Goal: Navigation & Orientation: Find specific page/section

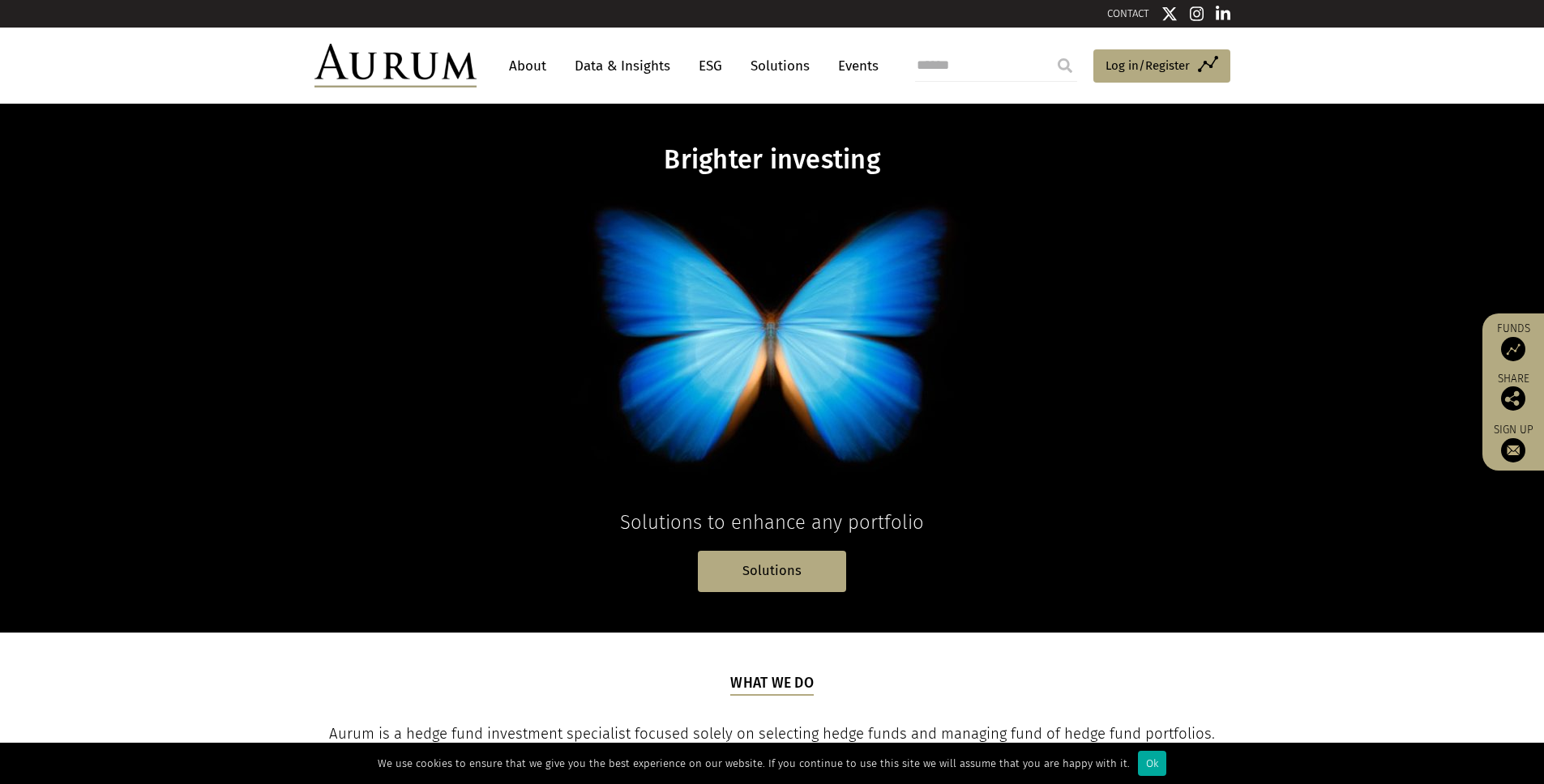
scroll to position [509, 0]
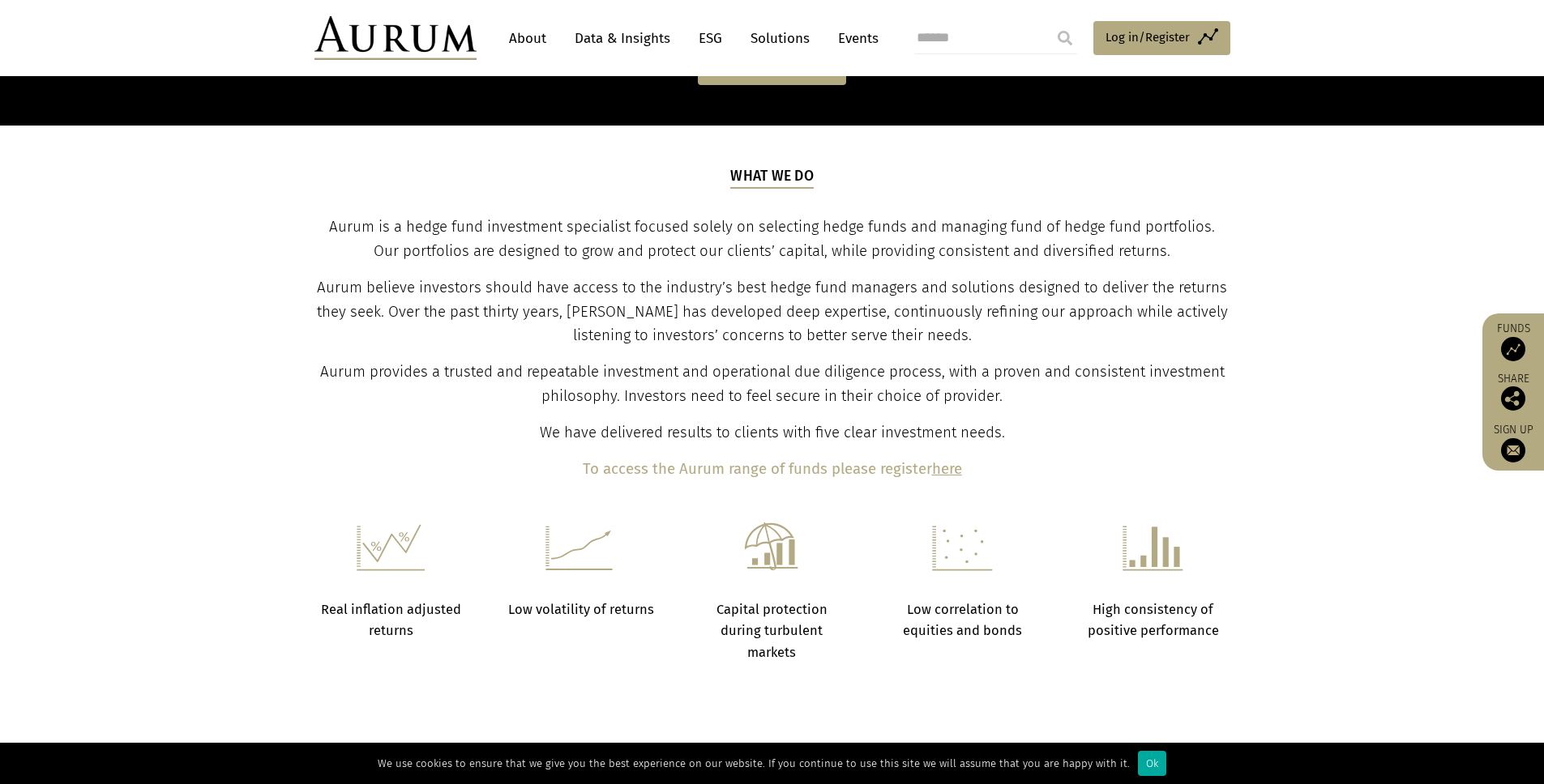
click at [521, 38] on link "About" at bounding box center [527, 39] width 53 height 30
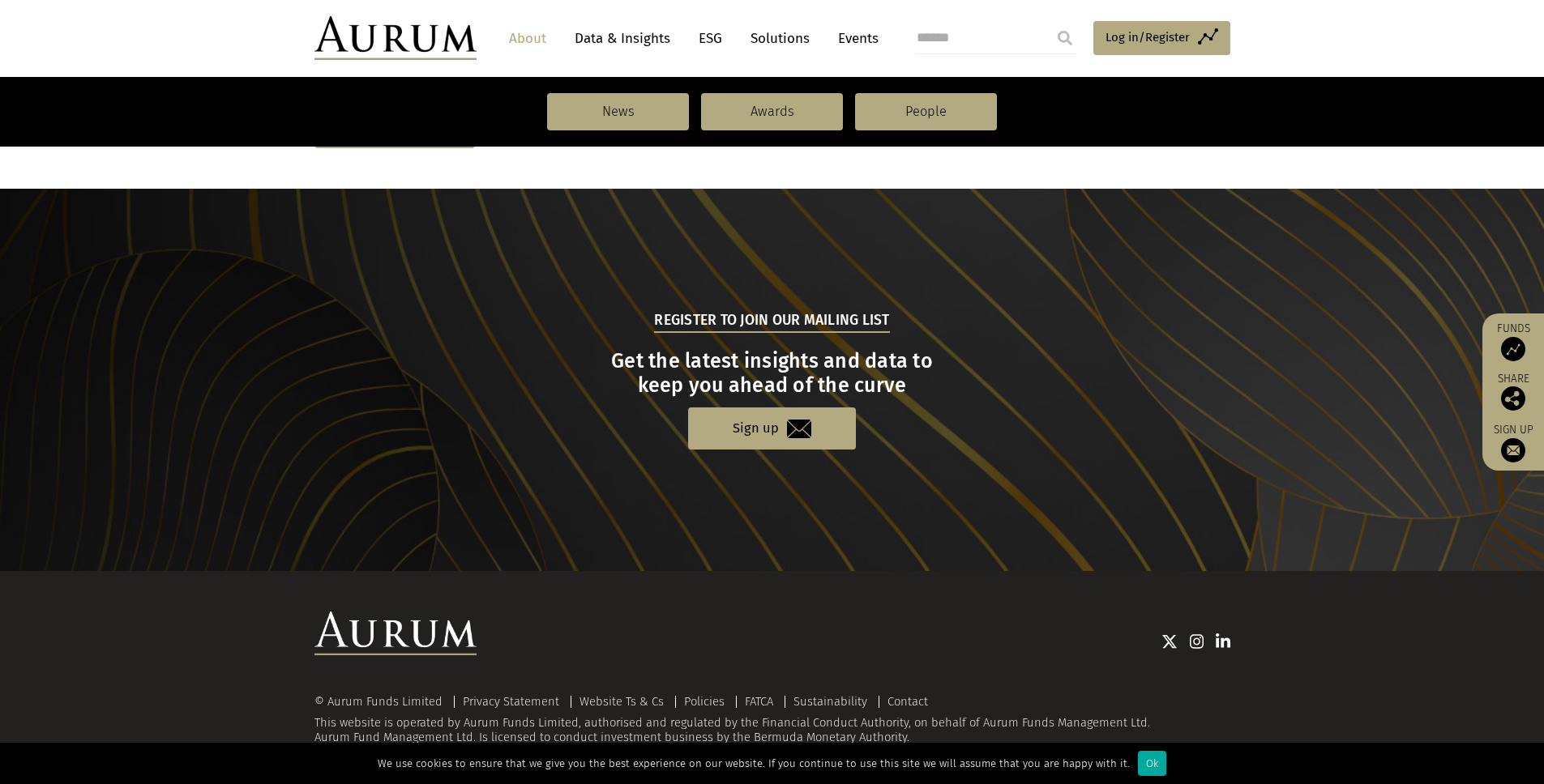
scroll to position [1633, 0]
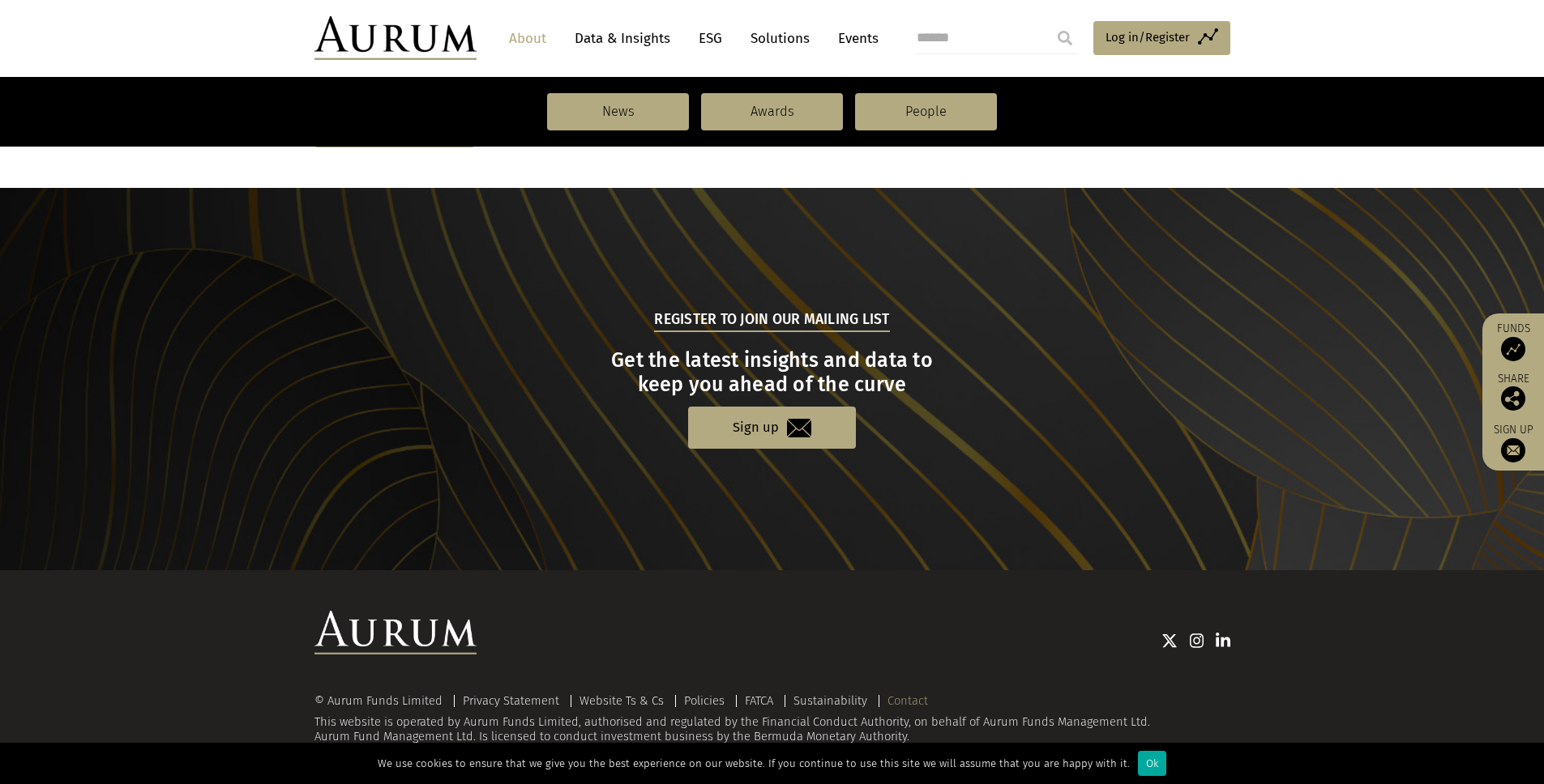
click at [911, 699] on link "Contact" at bounding box center [908, 700] width 41 height 14
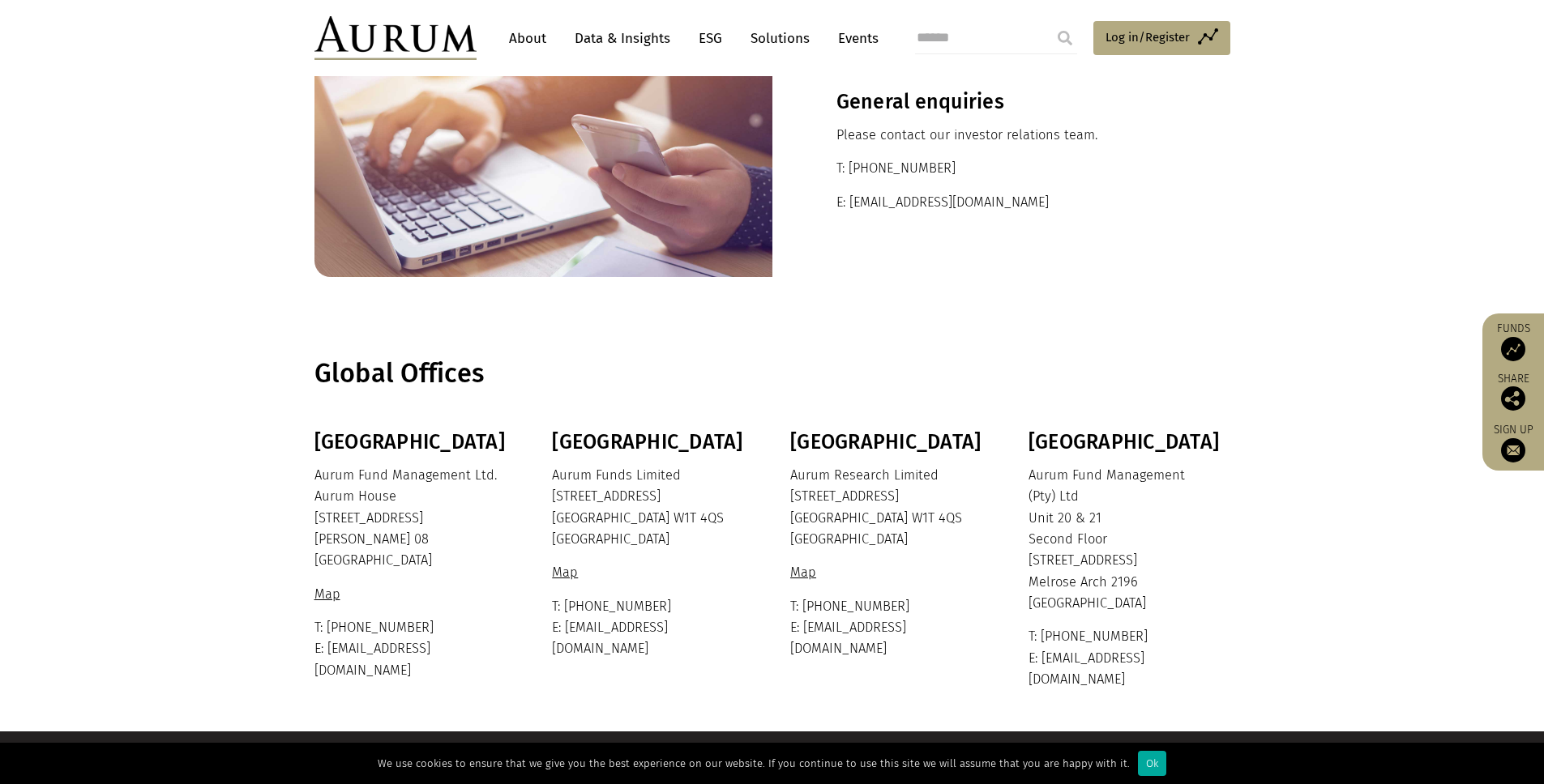
scroll to position [260, 0]
